Goal: Transaction & Acquisition: Purchase product/service

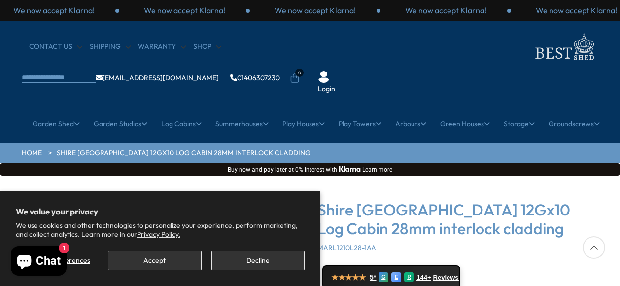
click at [528, 265] on div "★★★★★ 5* G E R 144+ Reviews" at bounding box center [457, 277] width 281 height 24
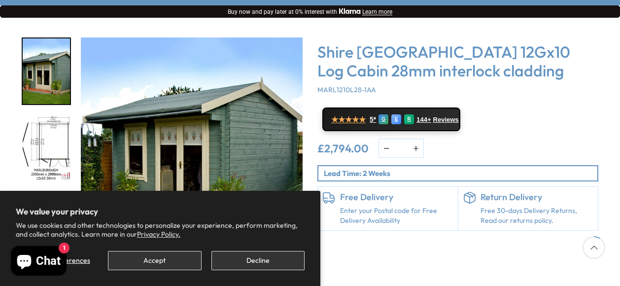
scroll to position [177, 0]
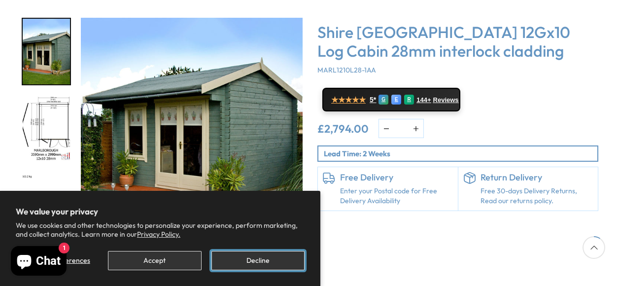
click at [242, 254] on button "Decline" at bounding box center [257, 260] width 93 height 19
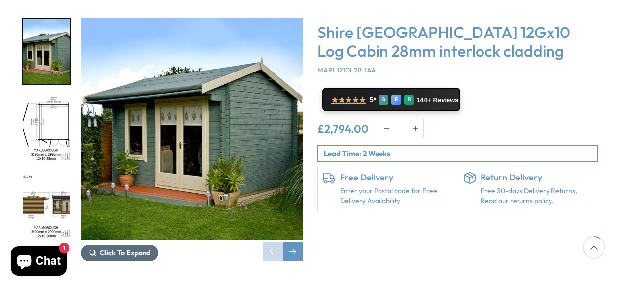
click at [134, 248] on span "Click To Expand" at bounding box center [125, 252] width 51 height 9
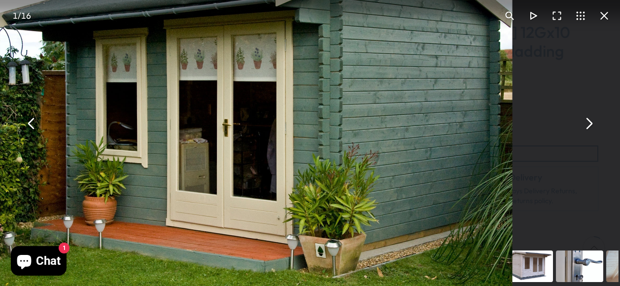
click at [591, 123] on button "You can close this modal content with the ESC key" at bounding box center [589, 123] width 24 height 24
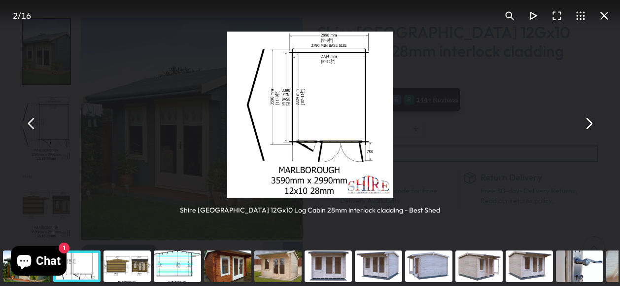
click at [591, 123] on button "You can close this modal content with the ESC key" at bounding box center [589, 123] width 24 height 24
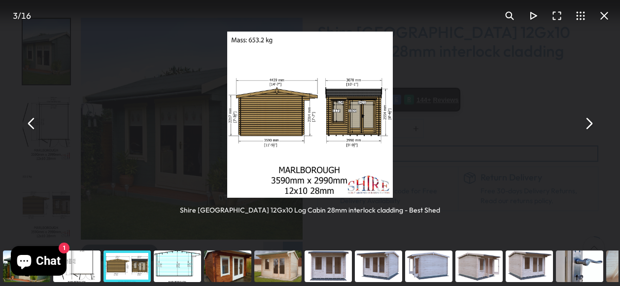
click at [591, 123] on button "You can close this modal content with the ESC key" at bounding box center [589, 123] width 24 height 24
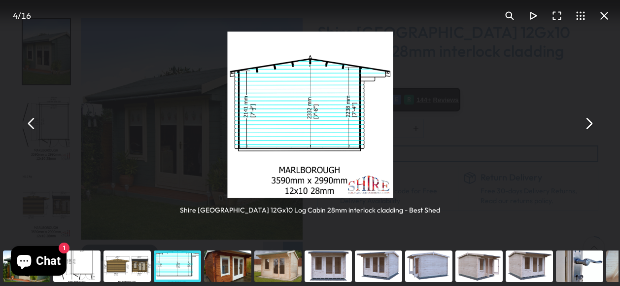
click at [591, 123] on button "You can close this modal content with the ESC key" at bounding box center [589, 123] width 24 height 24
